Goal: Information Seeking & Learning: Learn about a topic

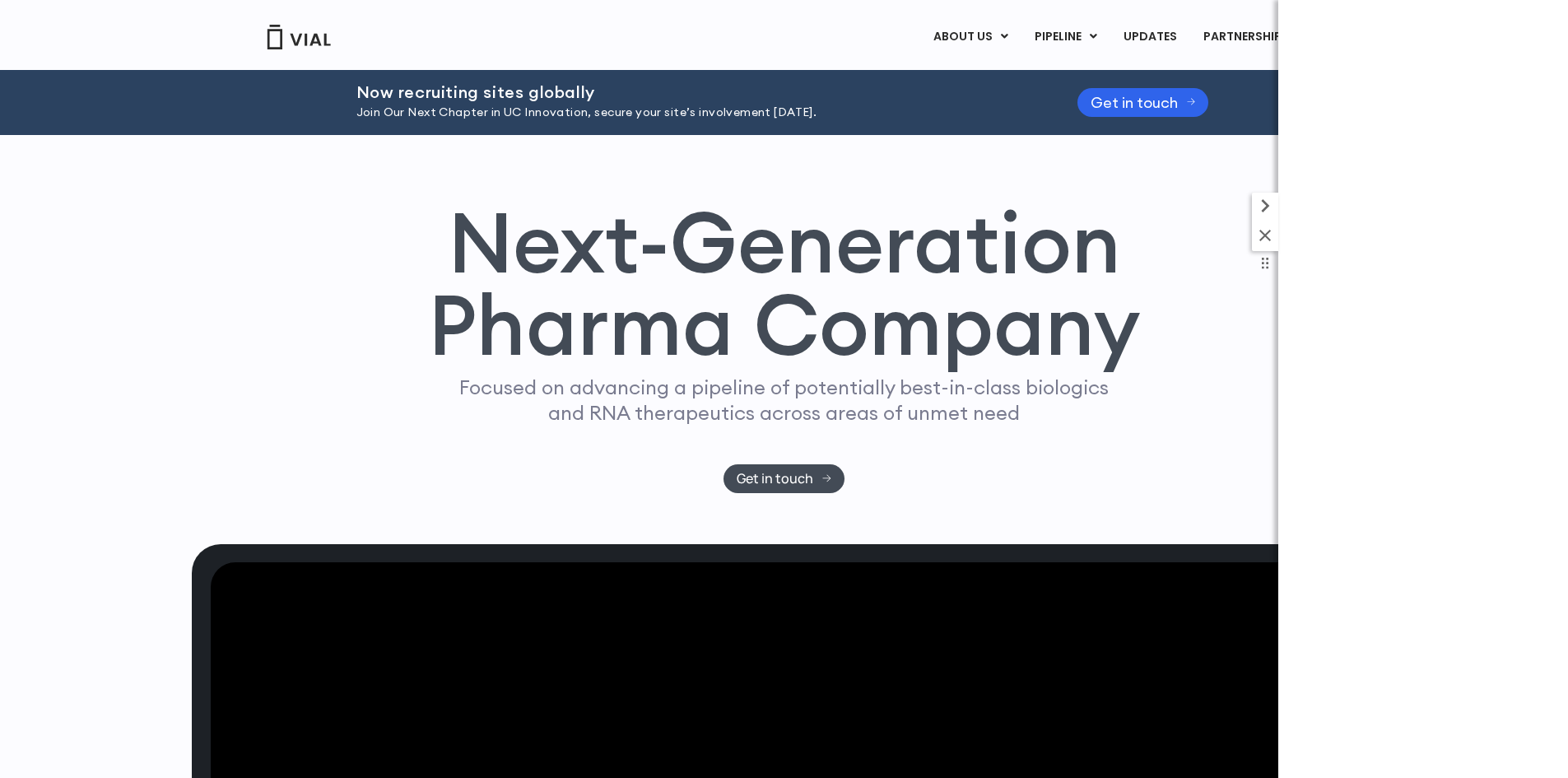
click at [1264, 245] on icon at bounding box center [1265, 235] width 20 height 20
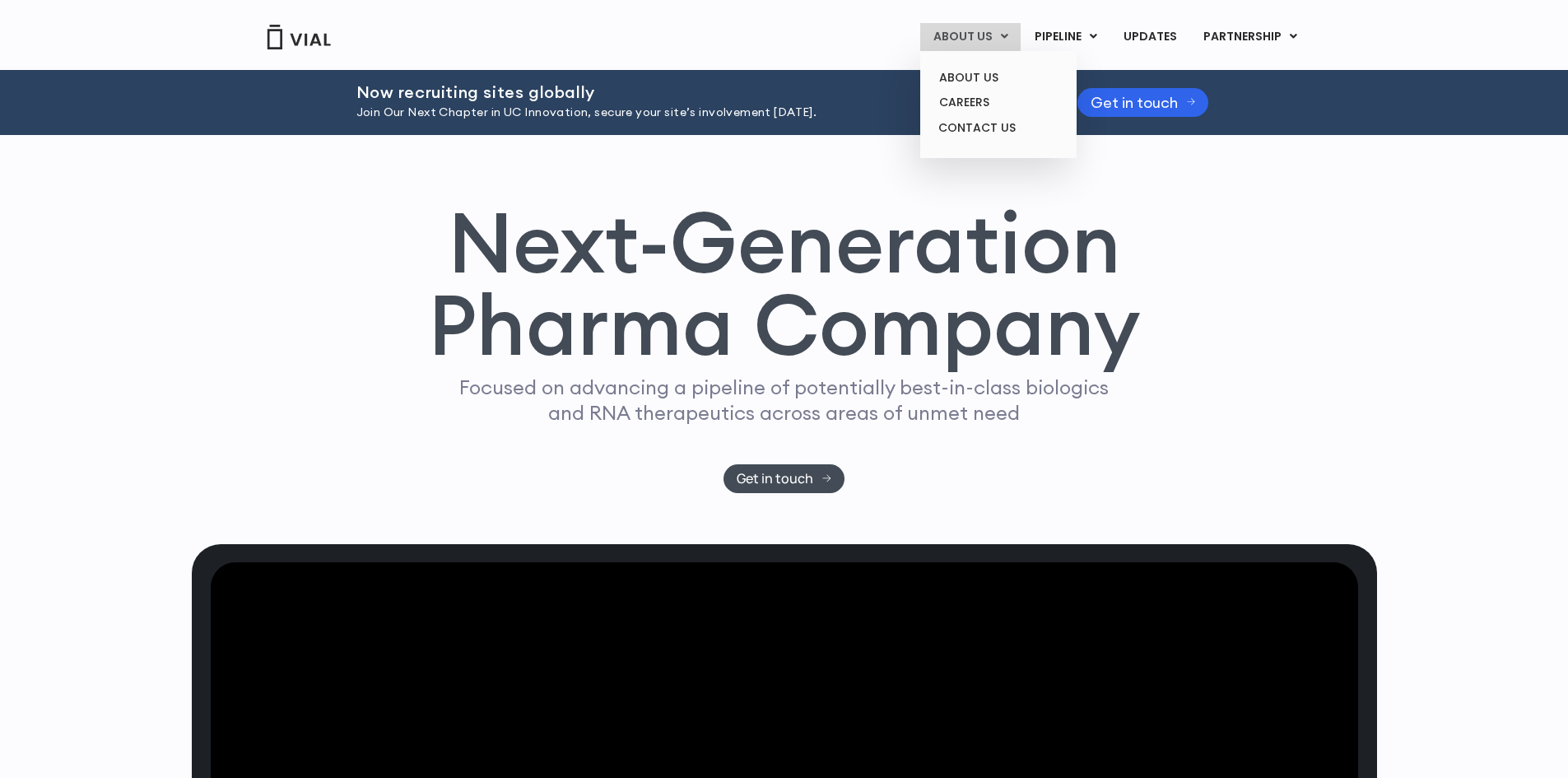
click at [944, 34] on link "ABOUT US" at bounding box center [970, 36] width 100 height 28
click at [975, 73] on link "ABOUT US" at bounding box center [998, 77] width 144 height 26
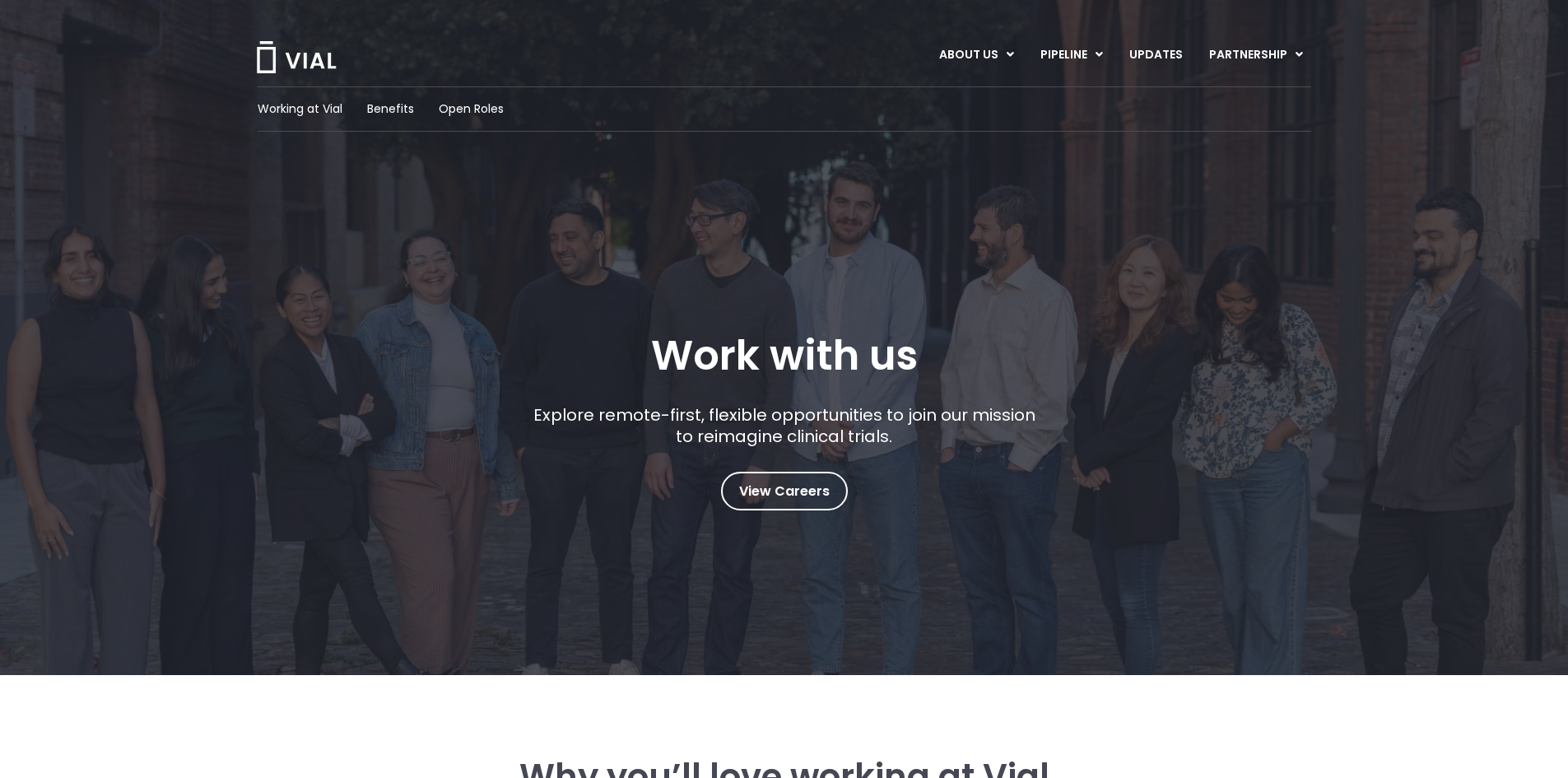
scroll to position [576, 0]
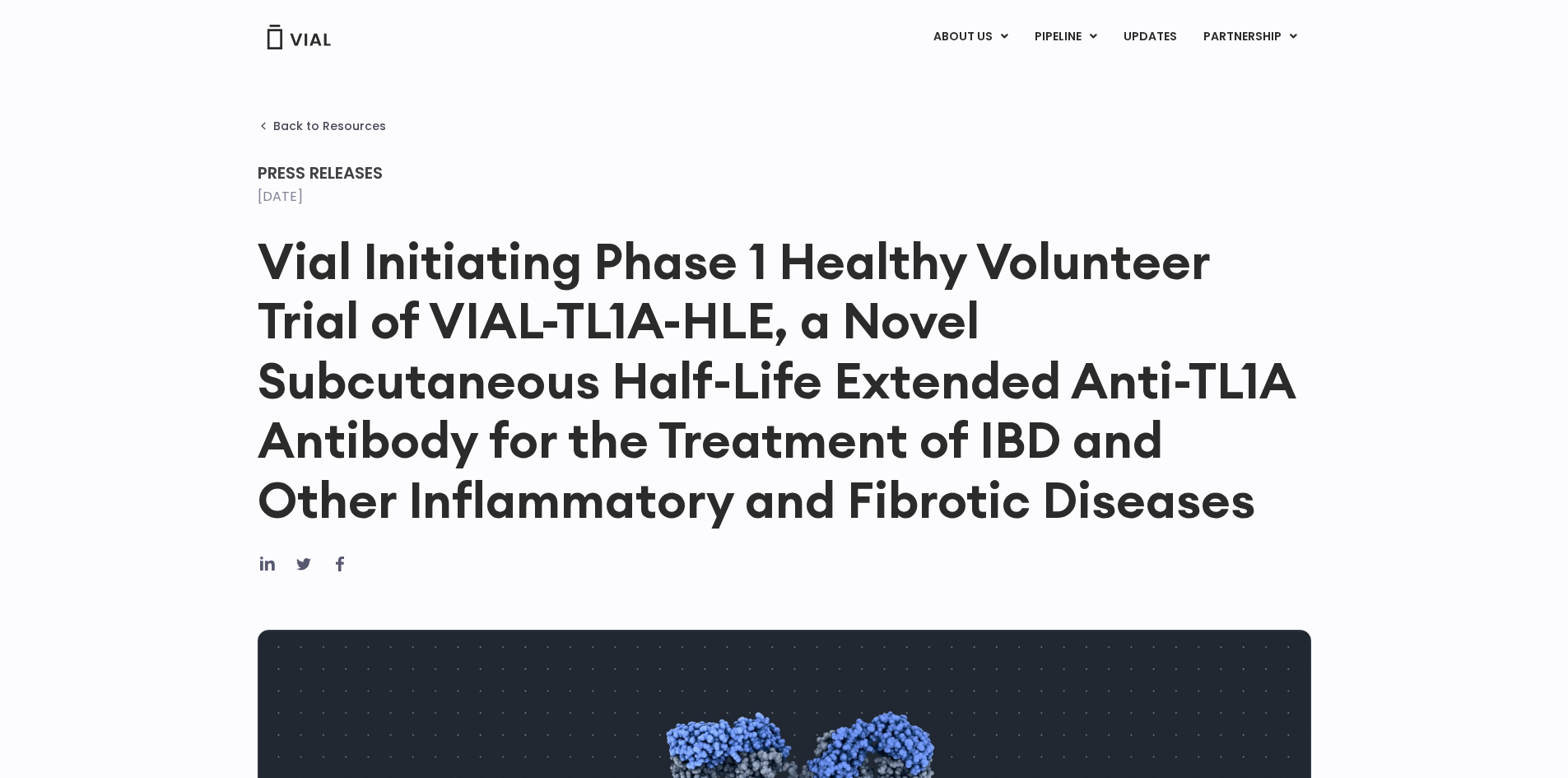
scroll to position [2388, 0]
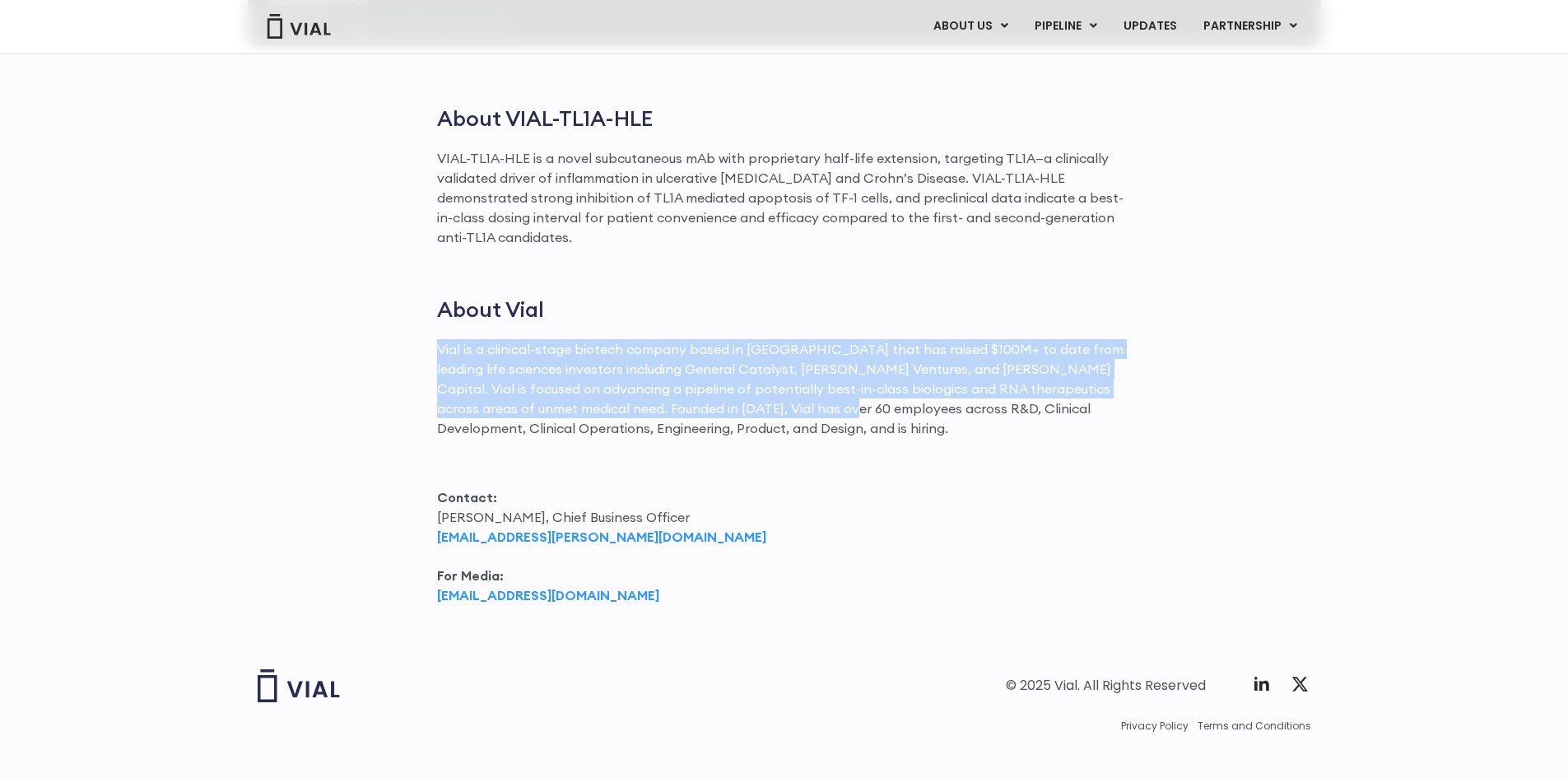
drag, startPoint x: 434, startPoint y: 328, endPoint x: 785, endPoint y: 394, distance: 357.2
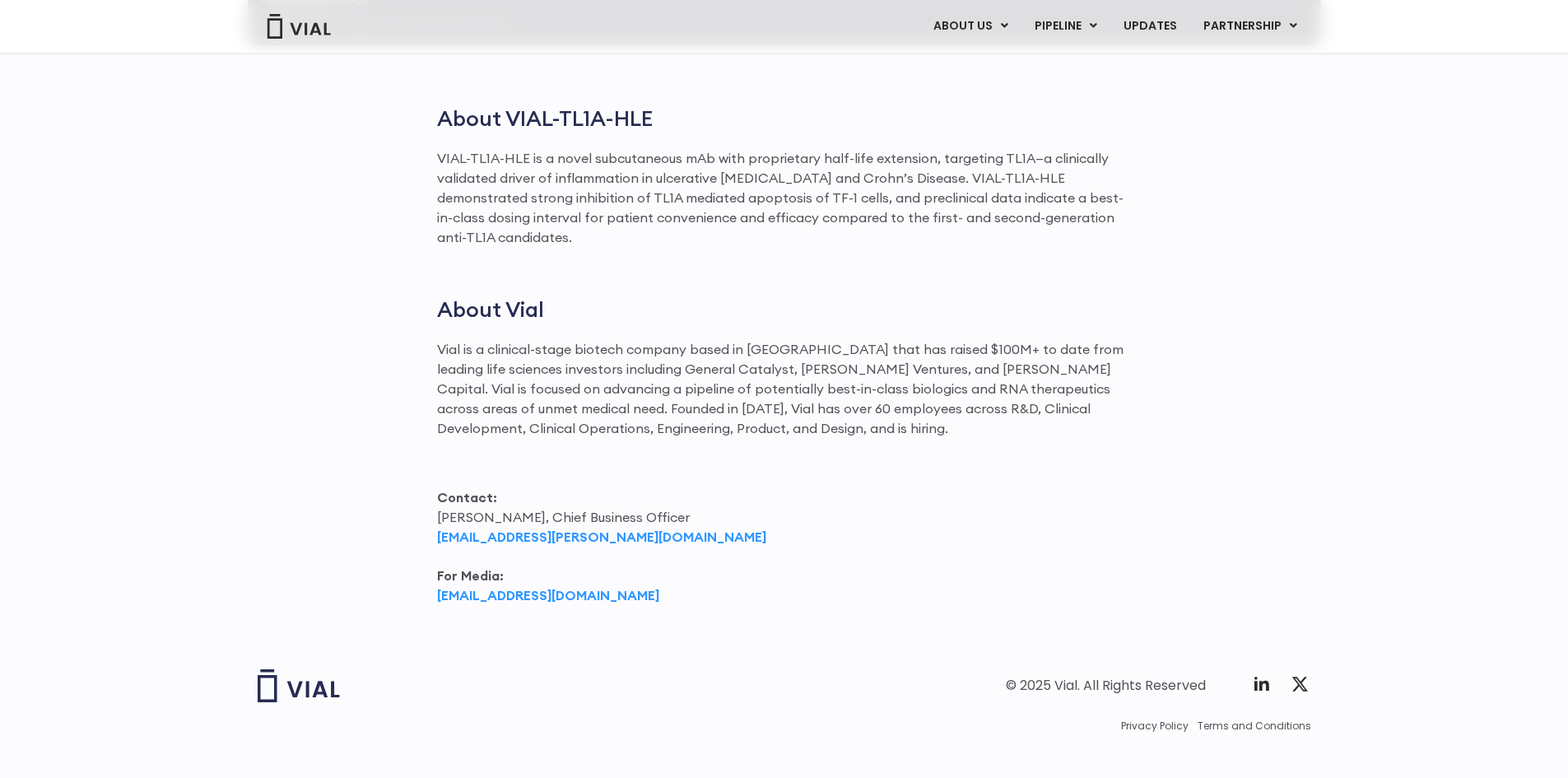
drag, startPoint x: 665, startPoint y: 387, endPoint x: 741, endPoint y: 383, distance: 76.1
click at [741, 383] on p "Vial is a clinical-stage biotech company based in [GEOGRAPHIC_DATA] that has ra…" at bounding box center [784, 386] width 695 height 98
